Goal: Use online tool/utility: Utilize a website feature to perform a specific function

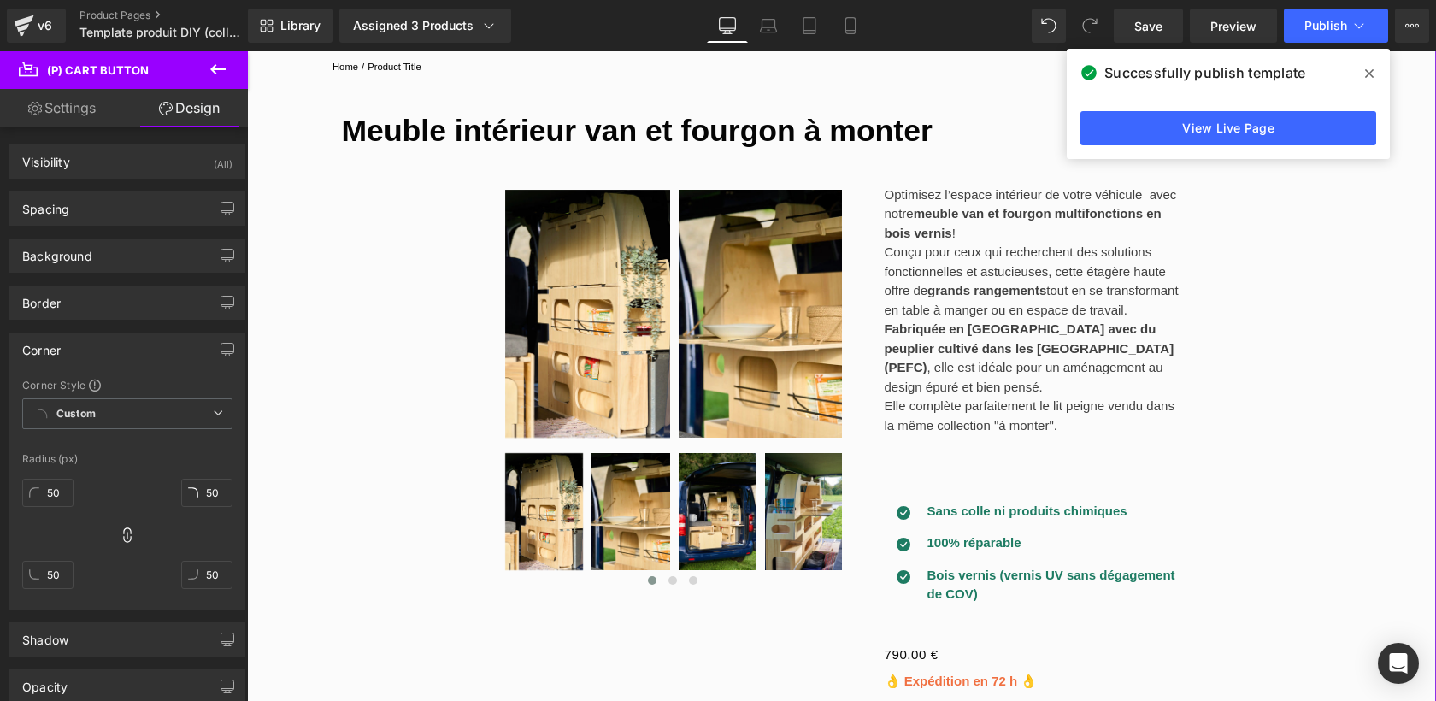
scroll to position [205, 0]
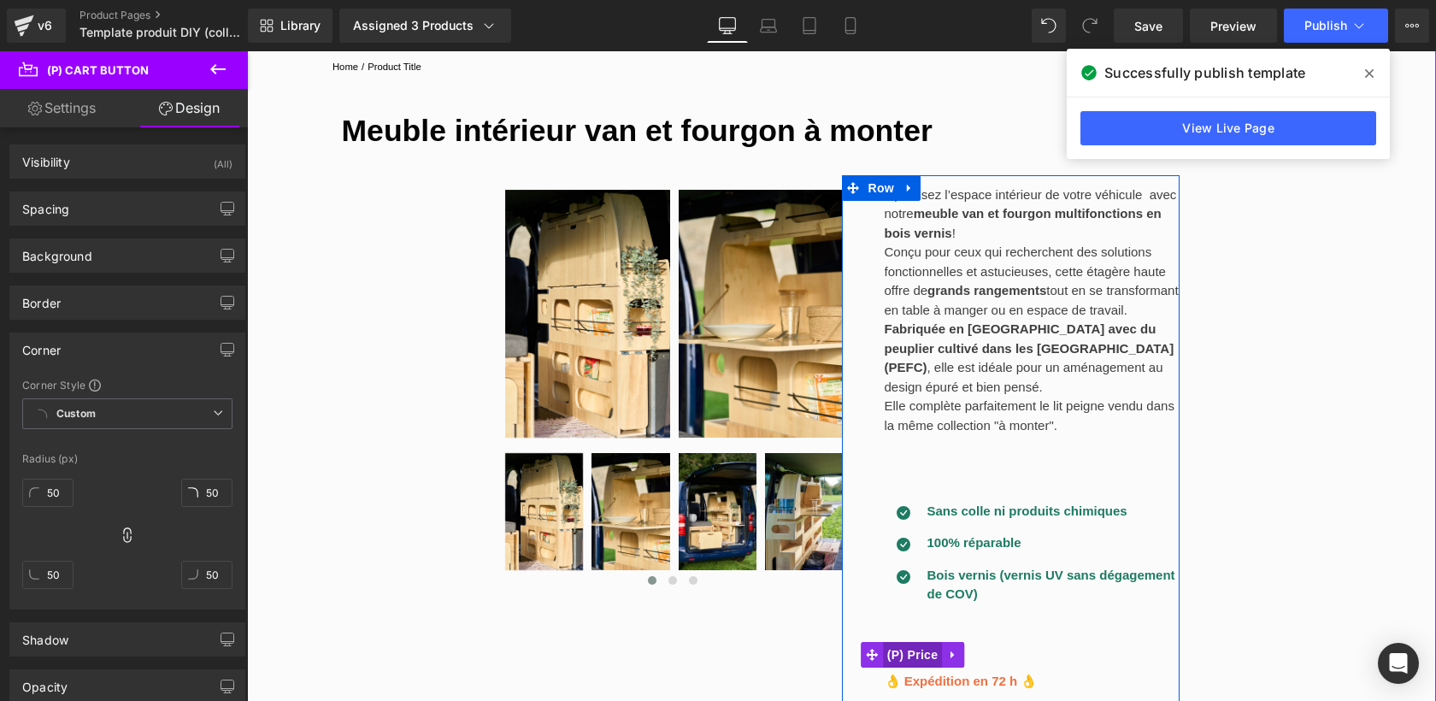
click at [917, 643] on div "0 € 790.00 € (P) Price" at bounding box center [1033, 655] width 296 height 25
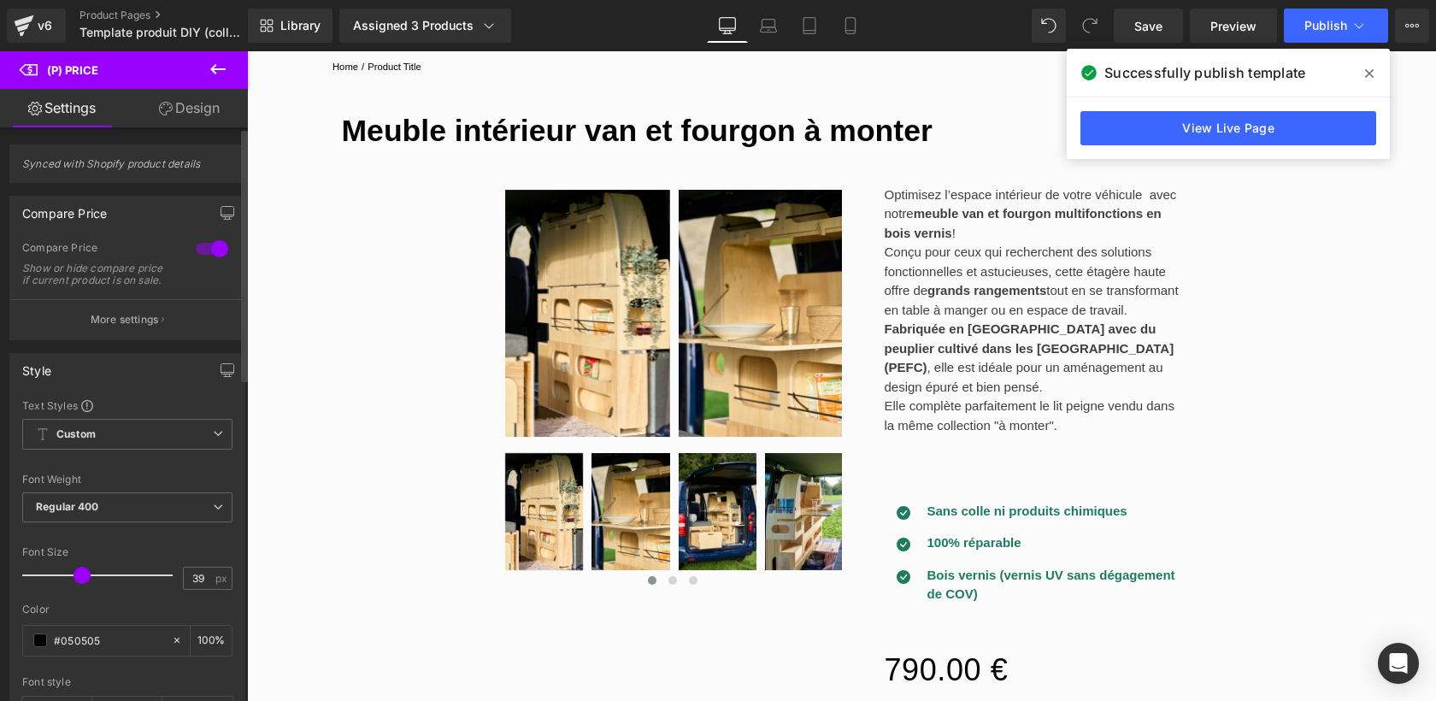
type input "40"
drag, startPoint x: 50, startPoint y: 581, endPoint x: 85, endPoint y: 579, distance: 34.2
click at [85, 579] on span at bounding box center [87, 575] width 17 height 17
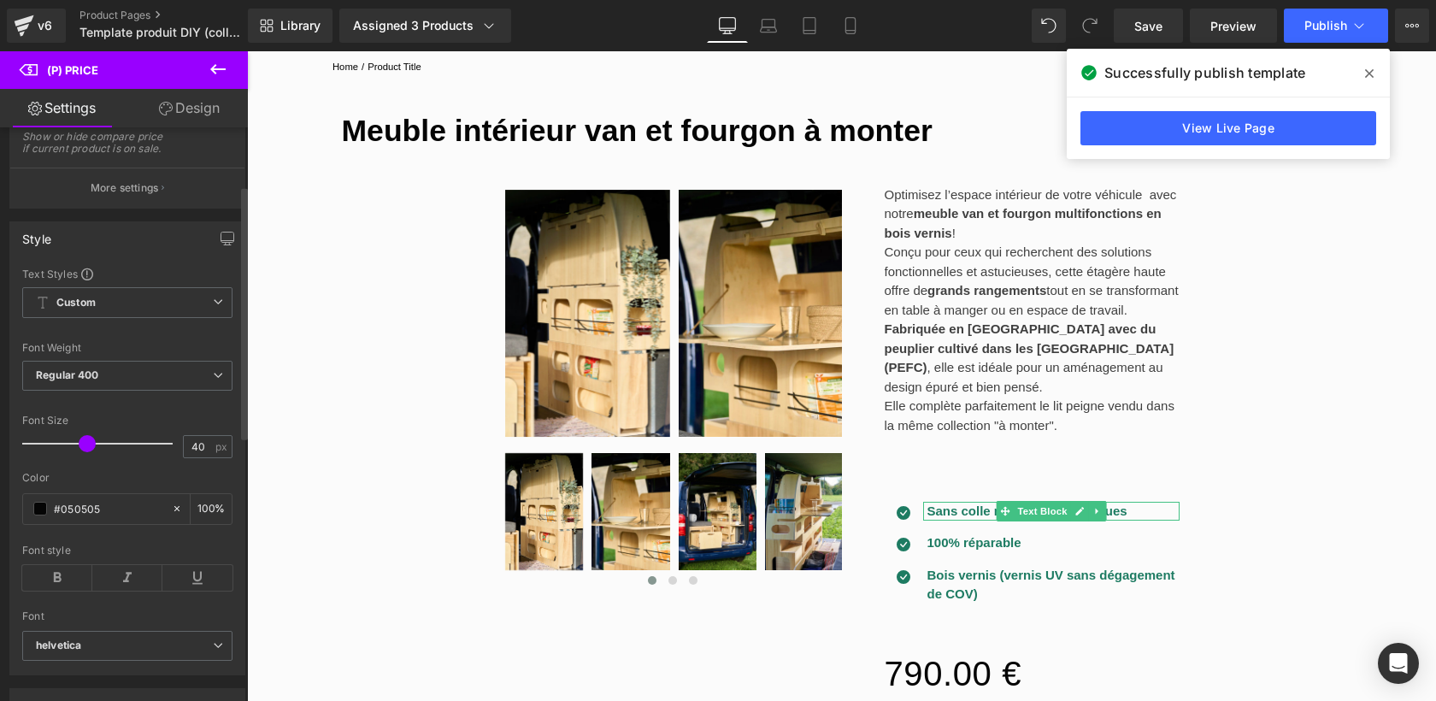
scroll to position [133, 0]
click at [64, 589] on icon at bounding box center [57, 576] width 70 height 26
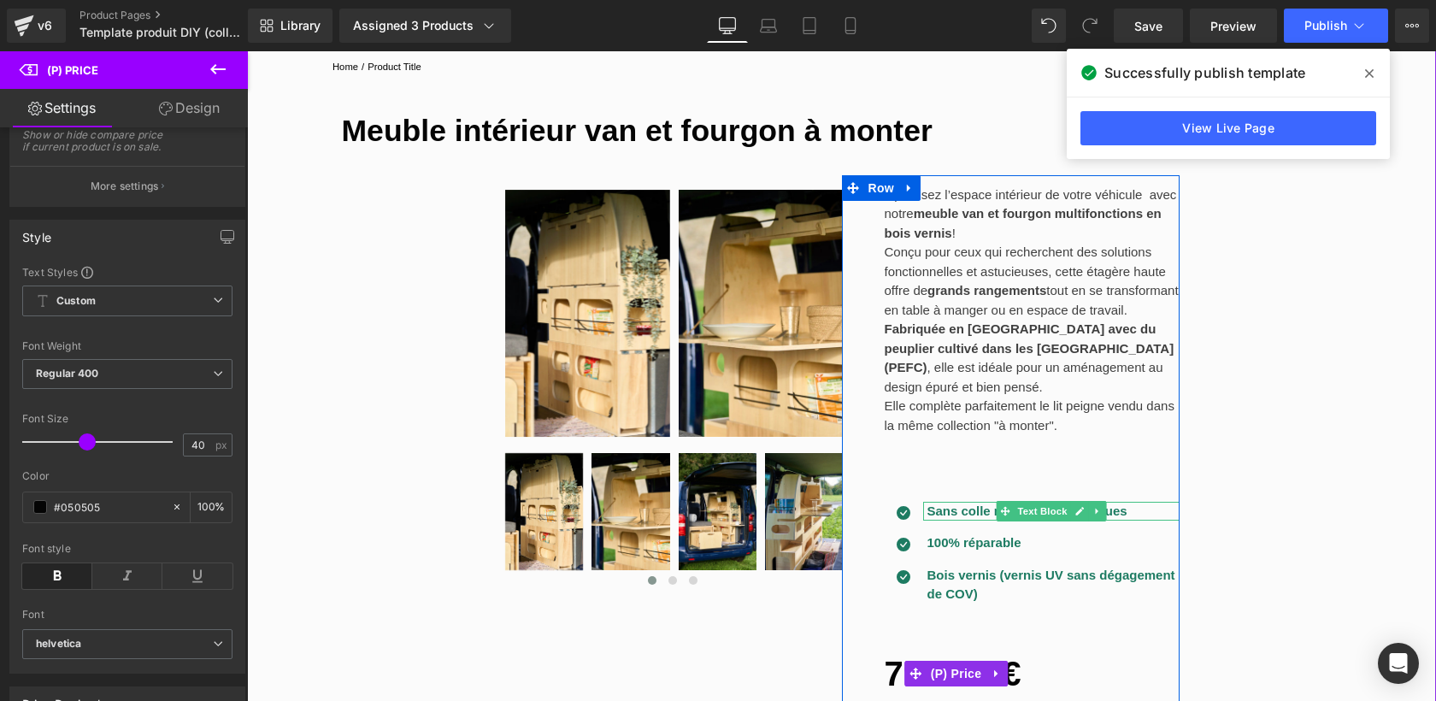
scroll to position [0, 0]
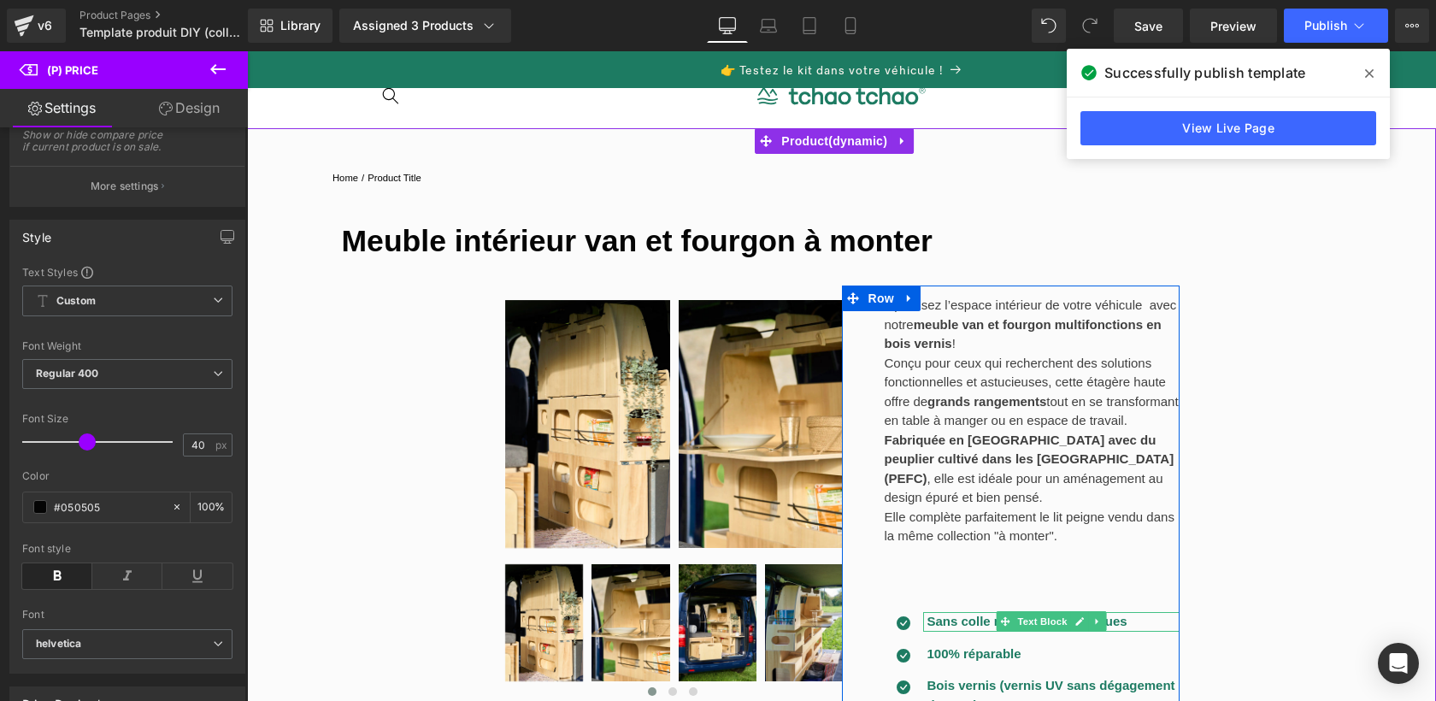
click at [1147, 431] on p "Conçu pour ceux qui recherchent des solutions fonctionnelles et astucieuses, ce…" at bounding box center [1033, 392] width 296 height 77
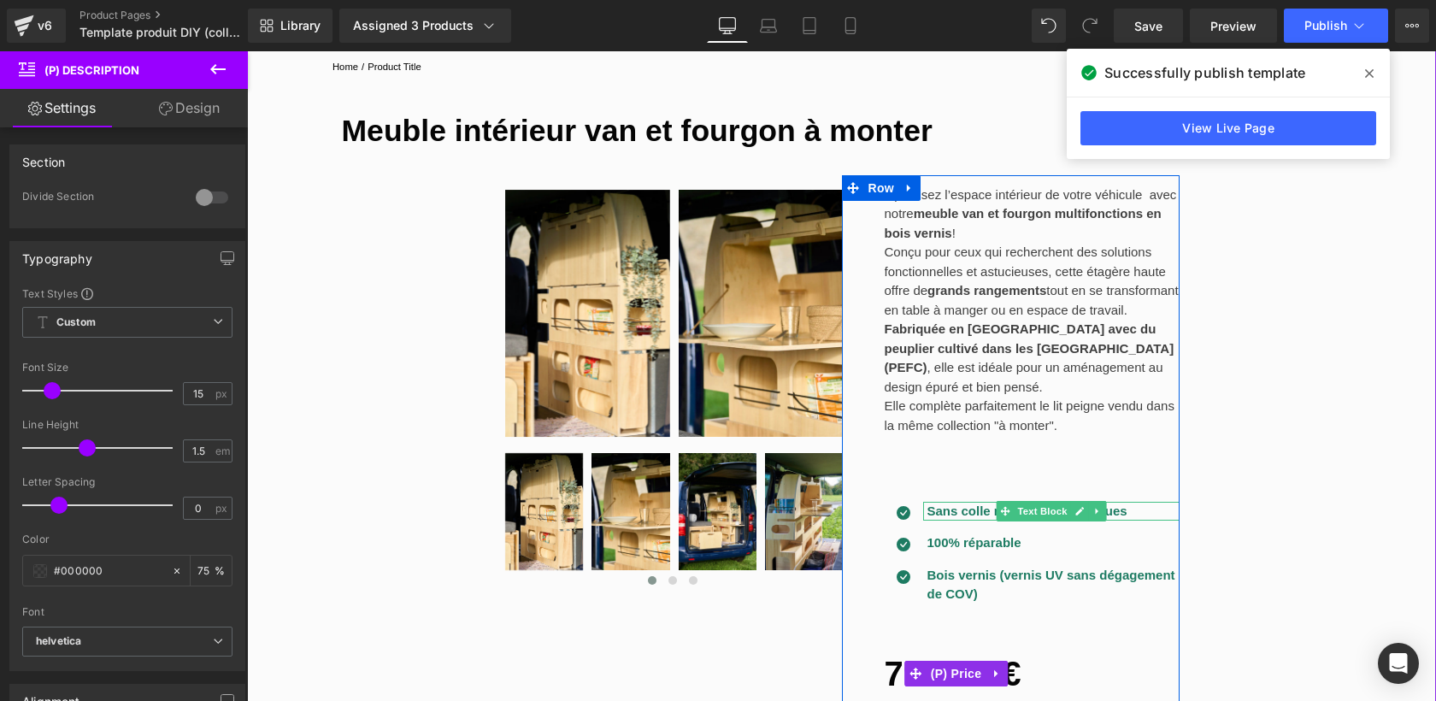
scroll to position [162, 0]
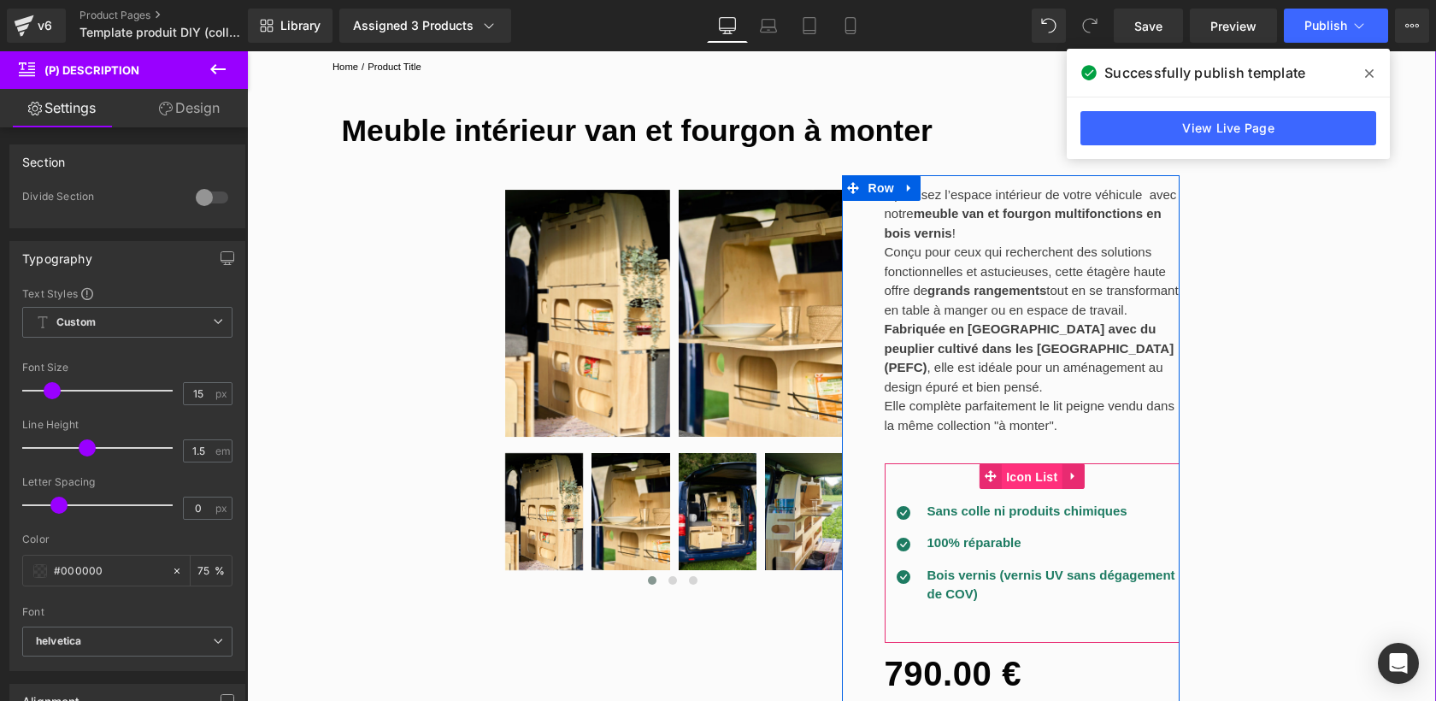
click at [1037, 463] on link "Icon List" at bounding box center [1021, 476] width 82 height 26
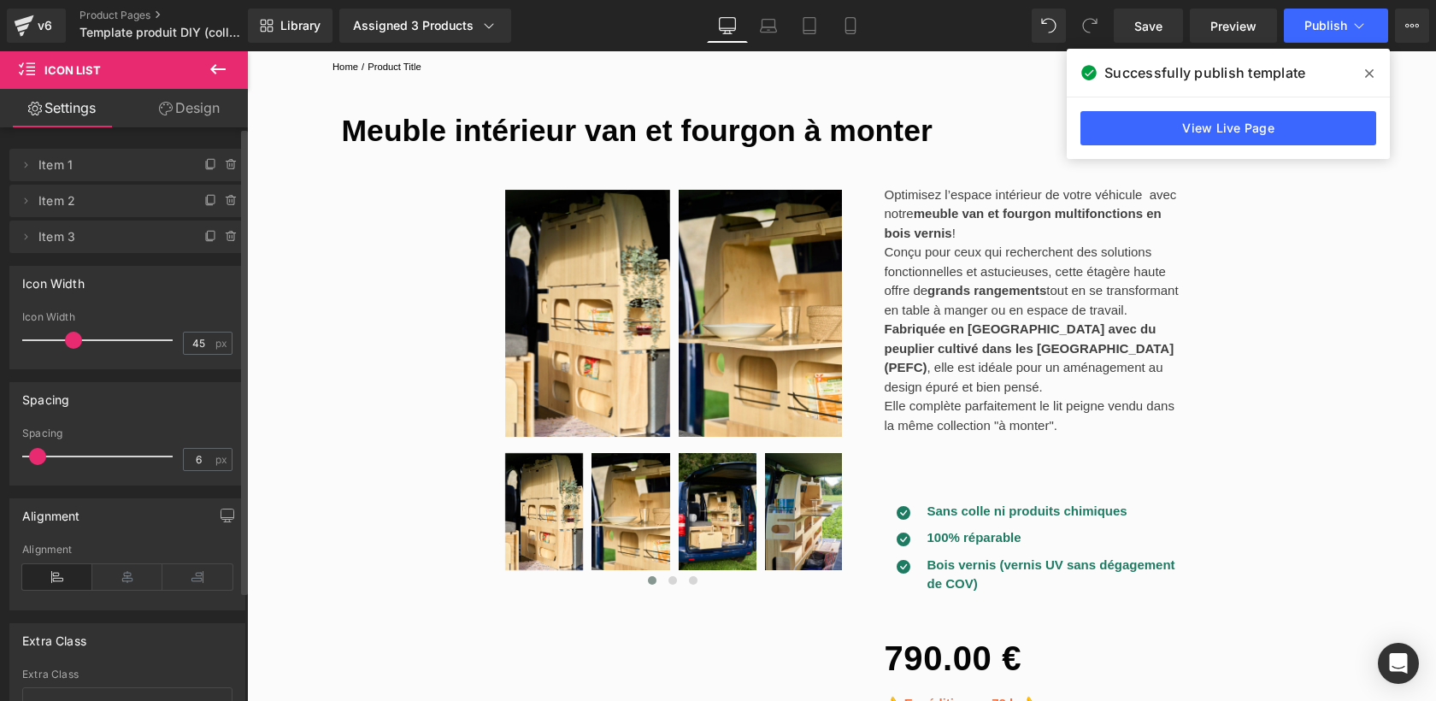
type input "4"
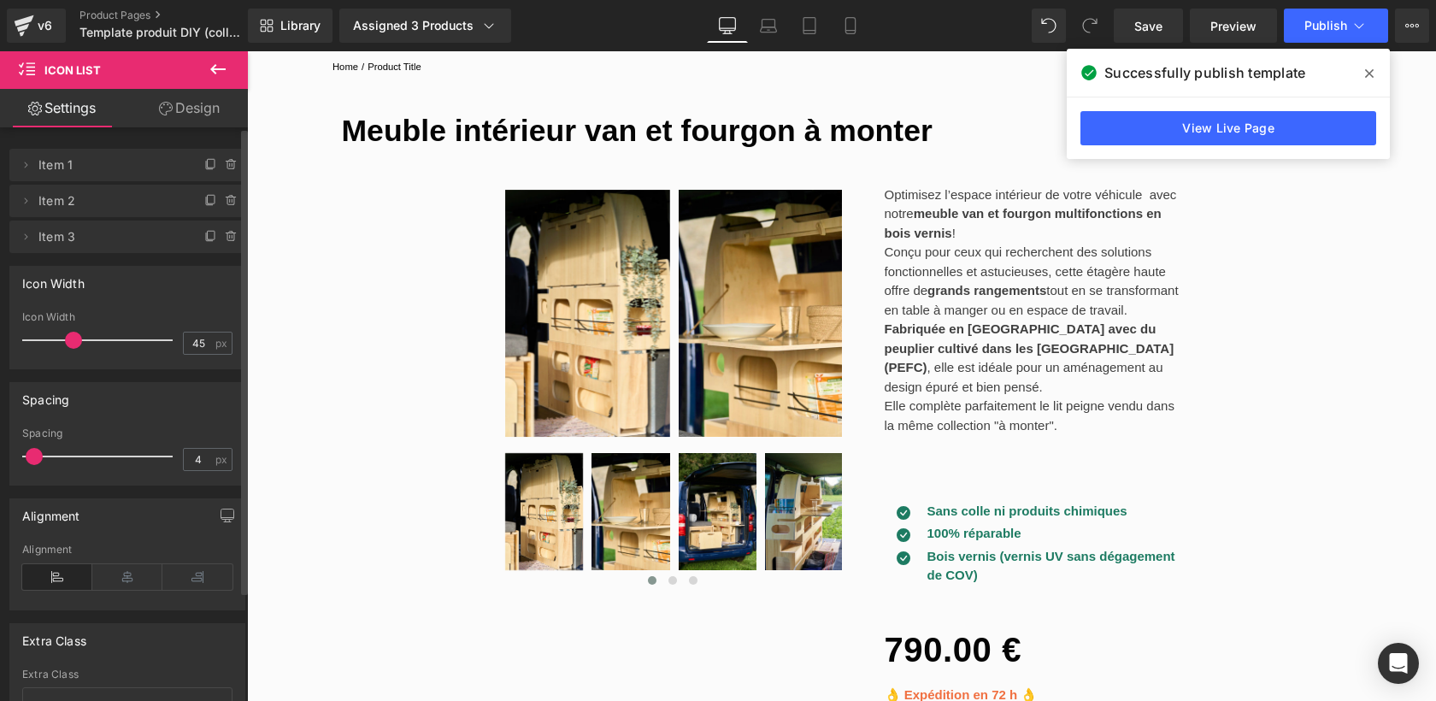
drag, startPoint x: 45, startPoint y: 457, endPoint x: 35, endPoint y: 457, distance: 10.3
click at [35, 457] on span at bounding box center [34, 456] width 17 height 17
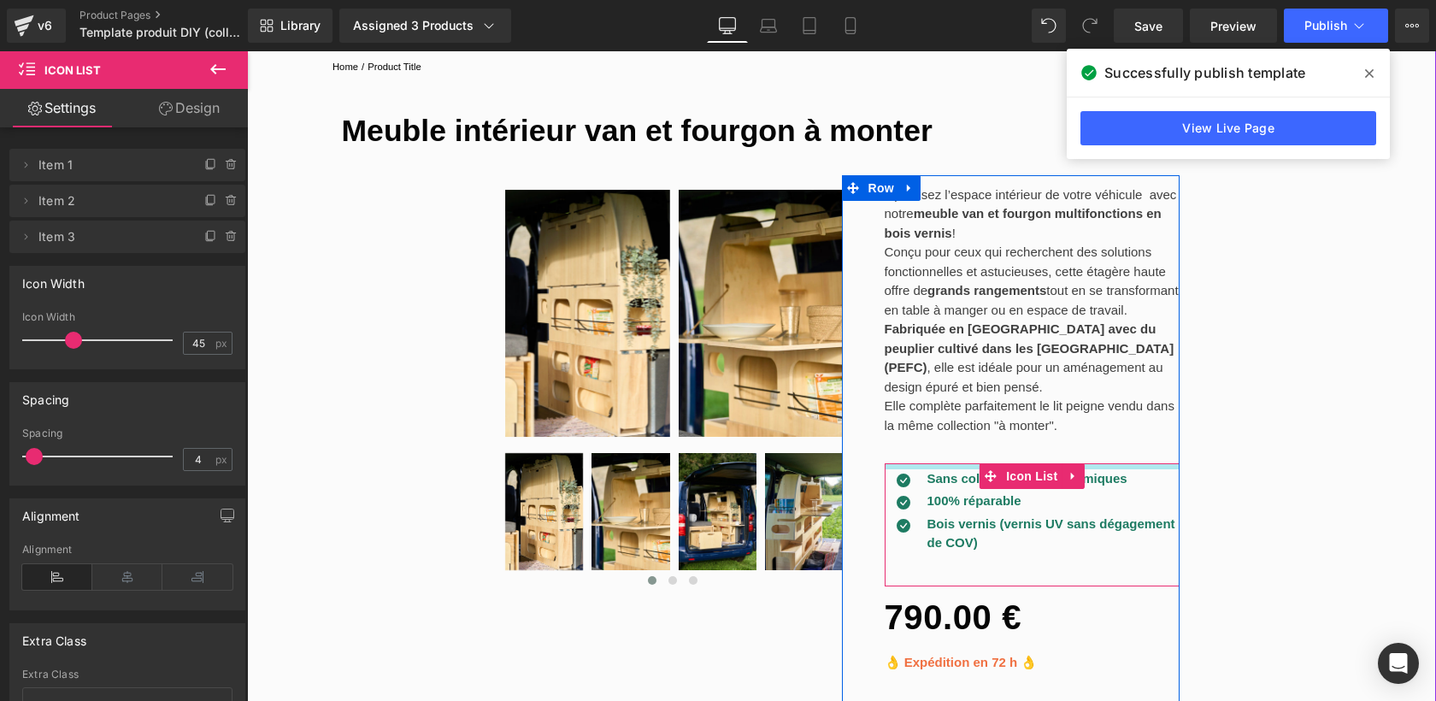
drag, startPoint x: 917, startPoint y: 365, endPoint x: 910, endPoint y: 333, distance: 33.2
click at [910, 333] on div "Optimisez l’espace intérieur de votre véhicule avec notre meuble van et fourgon…" at bounding box center [1033, 509] width 296 height 669
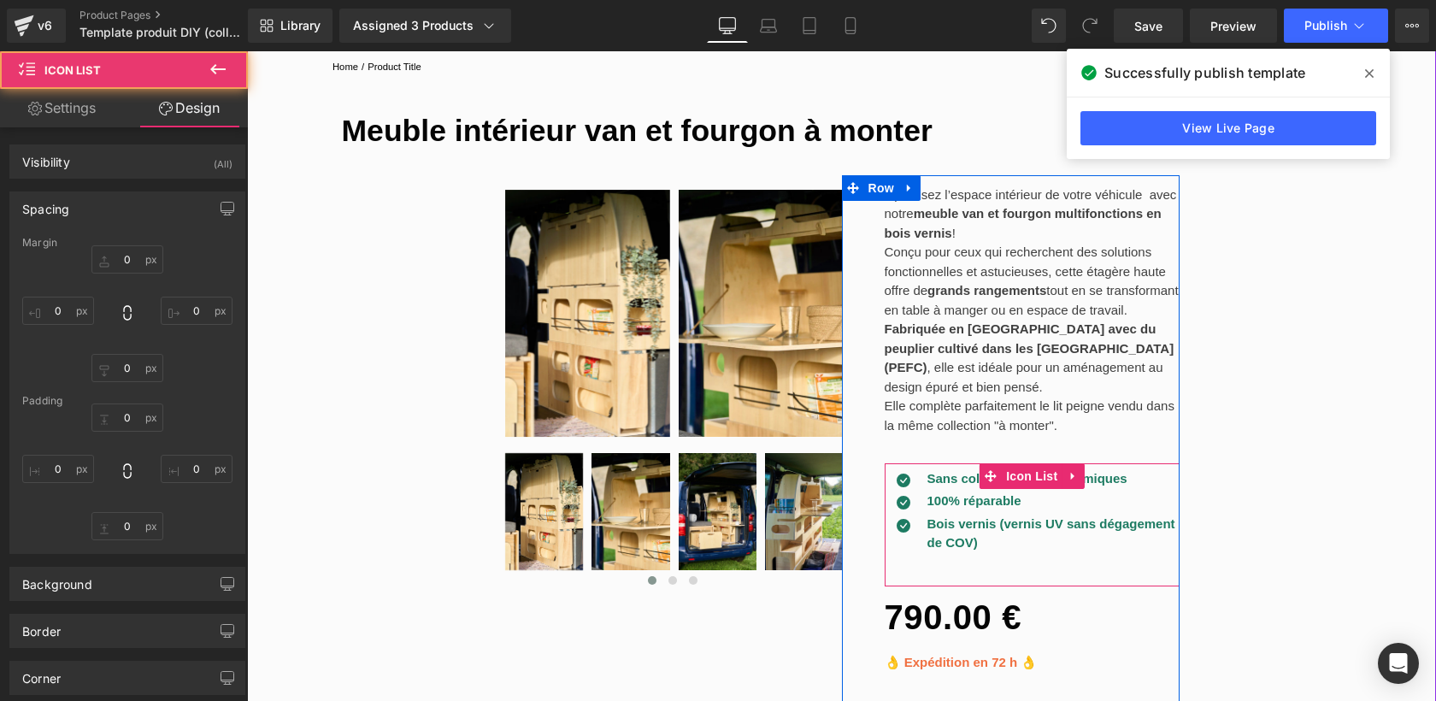
type input "0"
type input "7"
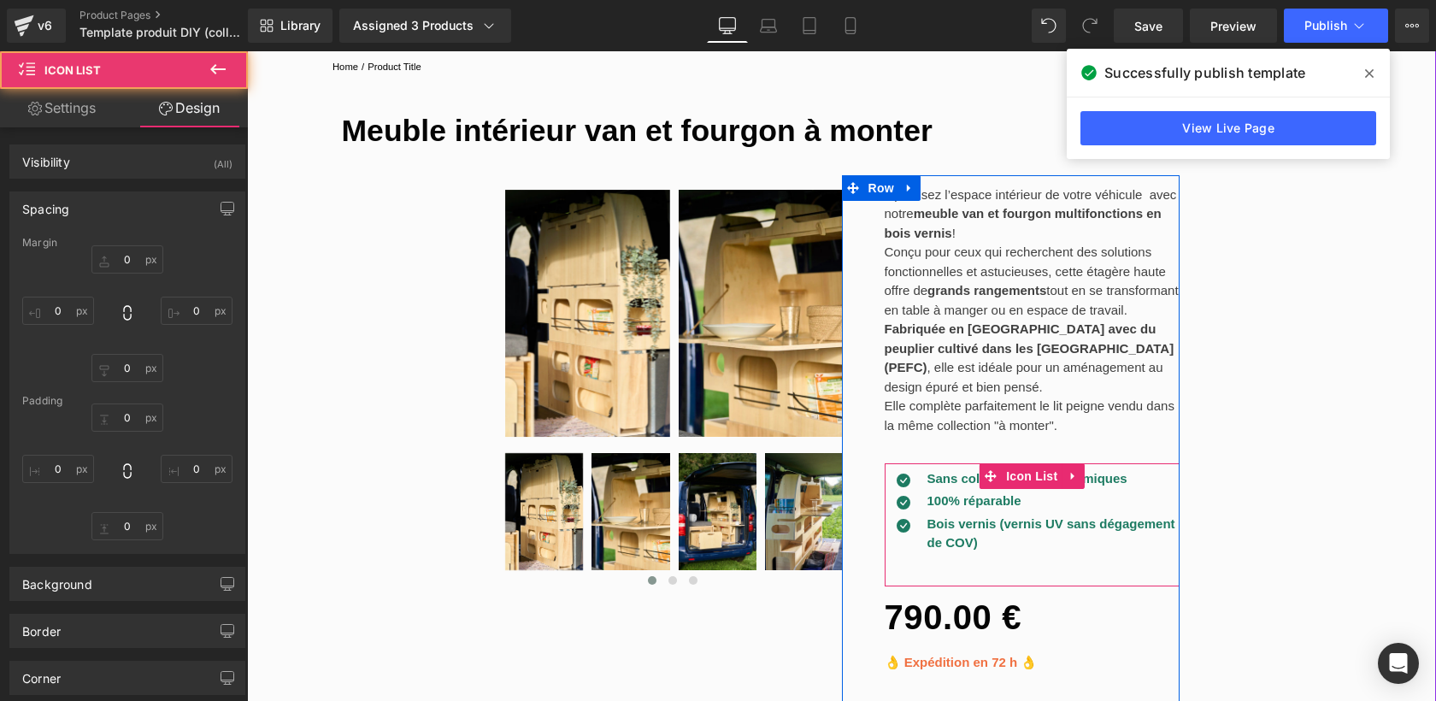
type input "0"
type input "30"
type input "0"
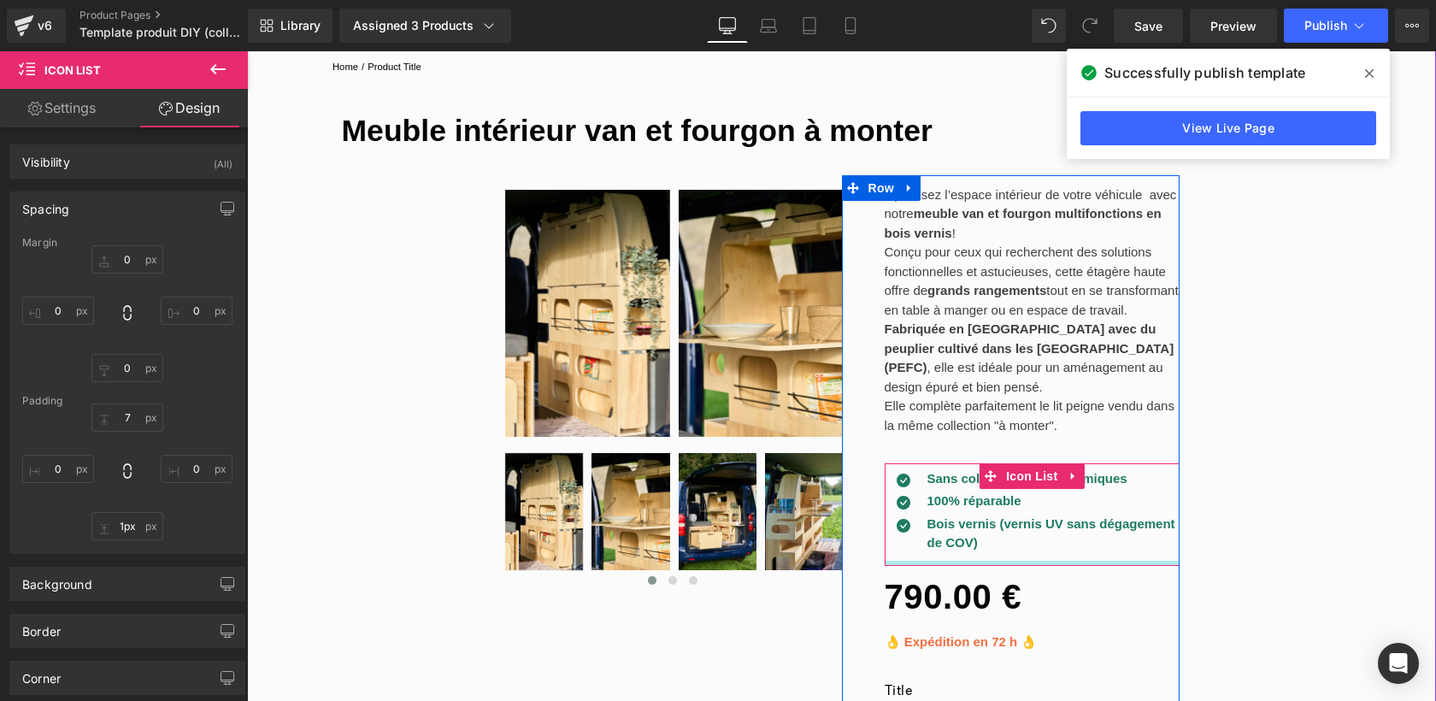
type input "0px"
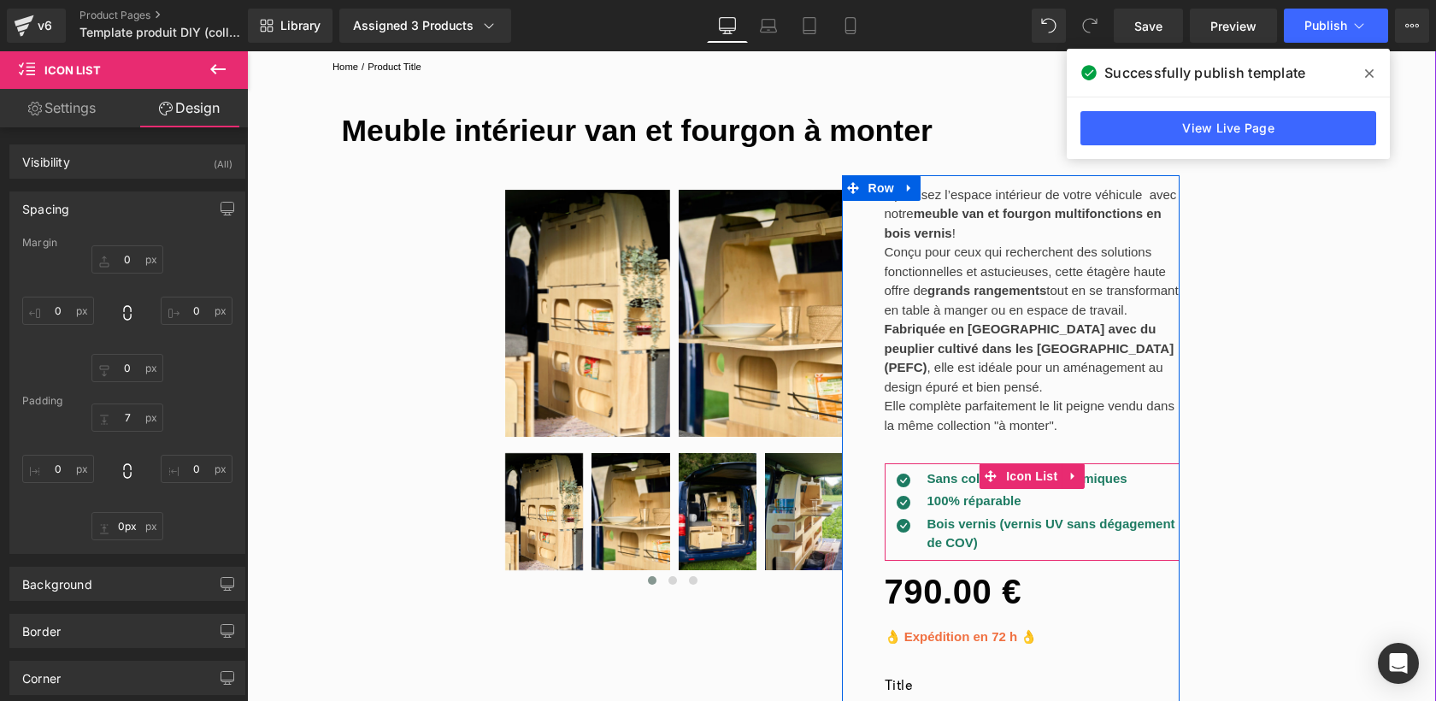
drag, startPoint x: 1018, startPoint y: 455, endPoint x: 1013, endPoint y: 429, distance: 26.2
click at [1013, 463] on div "Icon Sans colle ni produits chimiques Text Block Icon 100% réparable Text Block…" at bounding box center [1033, 512] width 296 height 98
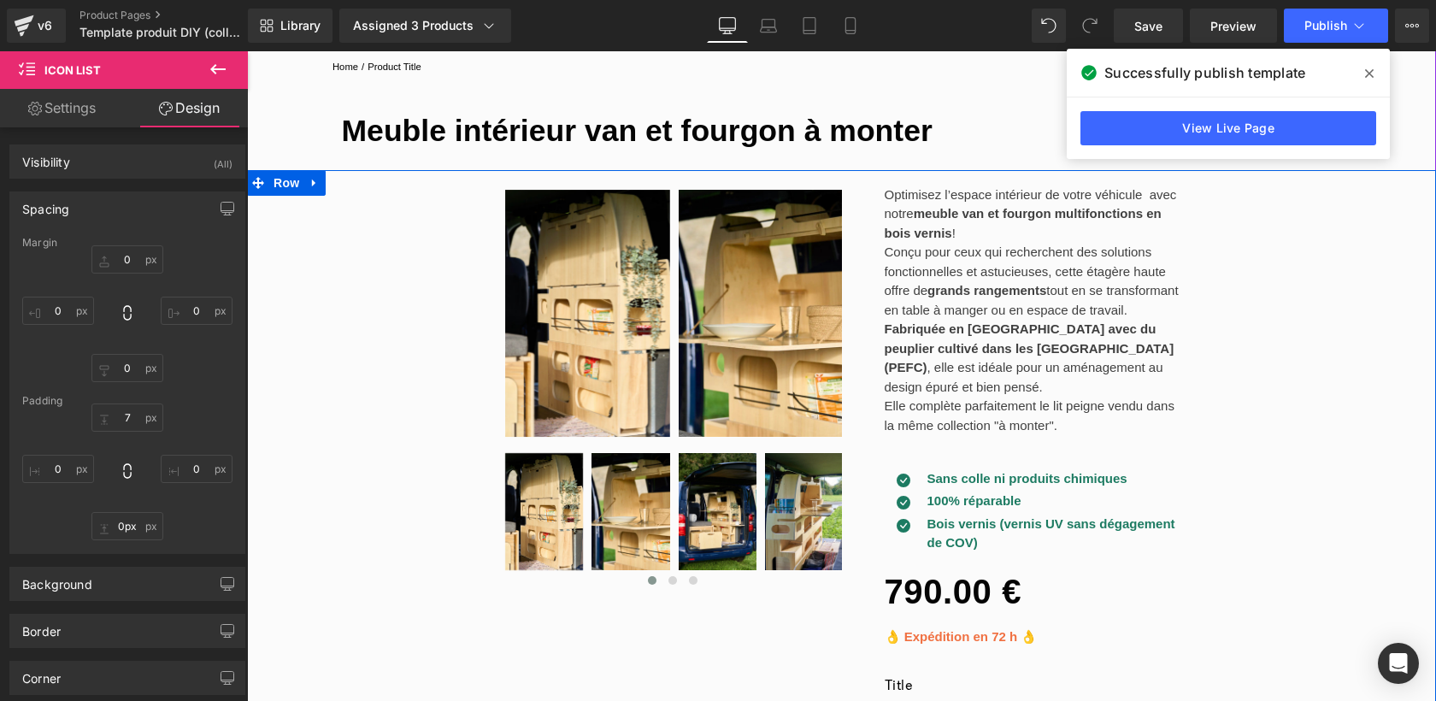
scroll to position [362, 0]
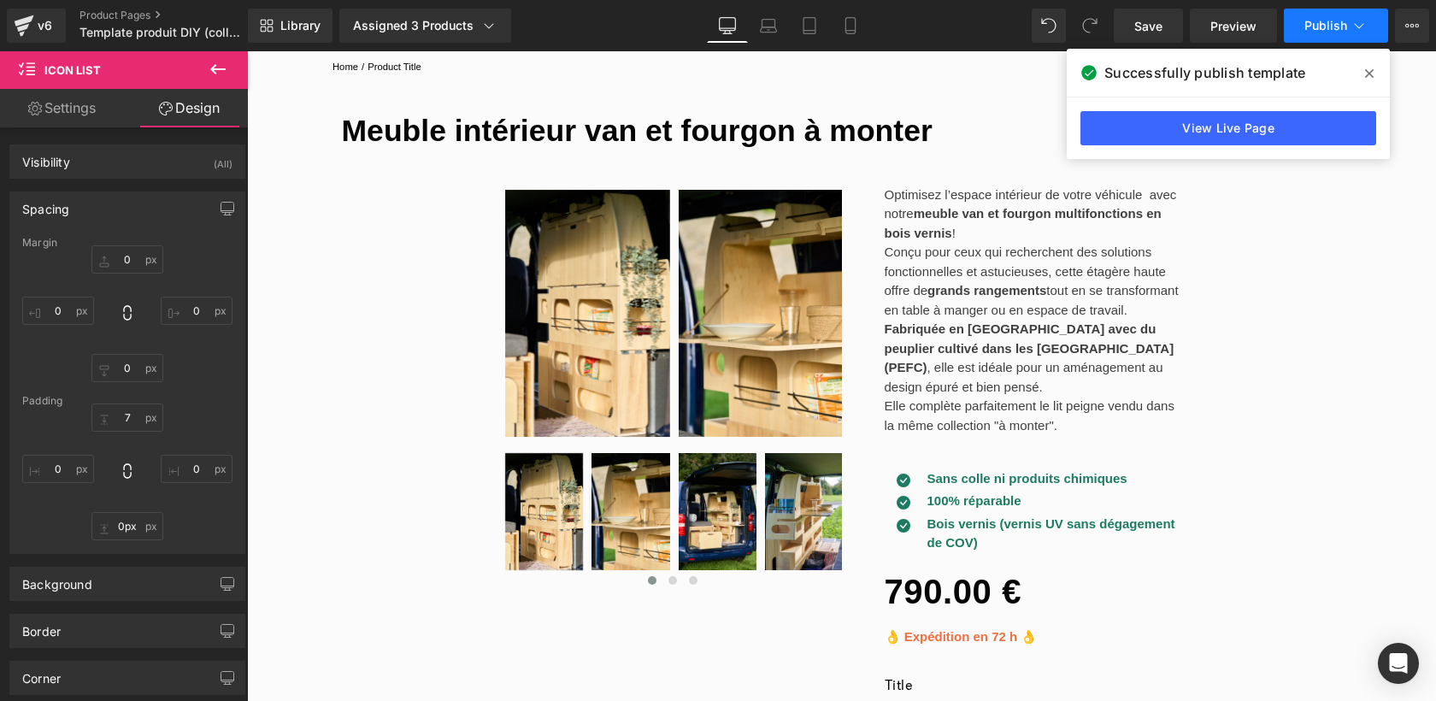
click at [1325, 27] on span "Publish" at bounding box center [1326, 26] width 43 height 14
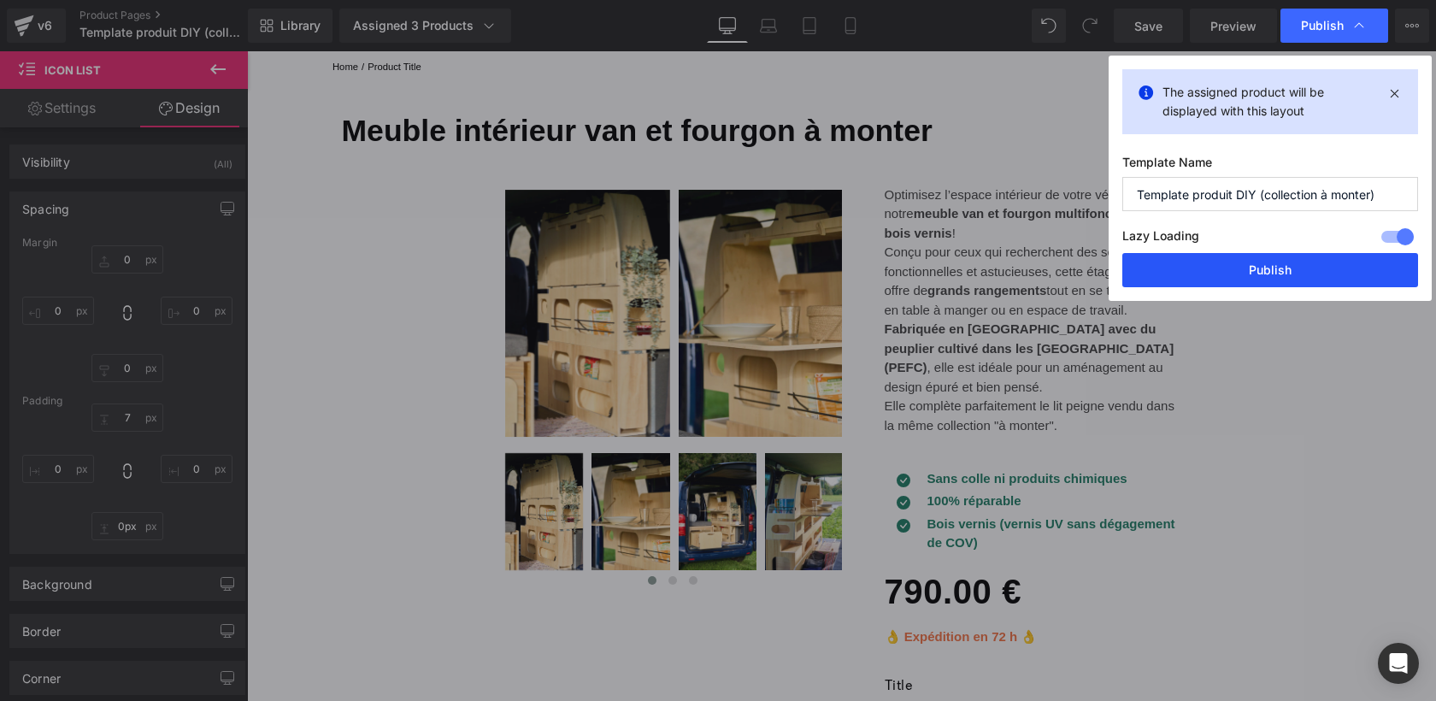
click at [1207, 276] on button "Publish" at bounding box center [1271, 270] width 296 height 34
